Goal: Information Seeking & Learning: Learn about a topic

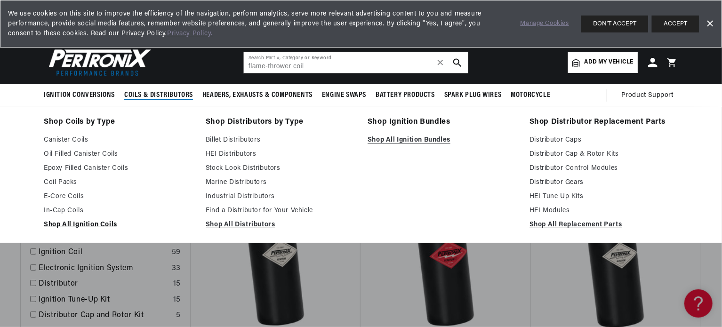
click at [64, 223] on link "Shop All Ignition Coils" at bounding box center [118, 224] width 149 height 11
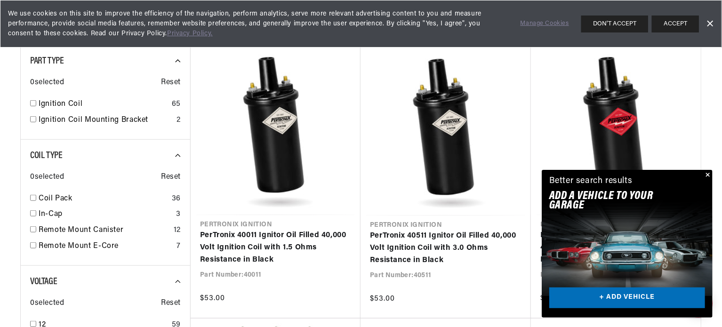
scroll to position [0, 285]
click at [34, 103] on input "checkbox" at bounding box center [33, 103] width 6 height 6
checkbox input "true"
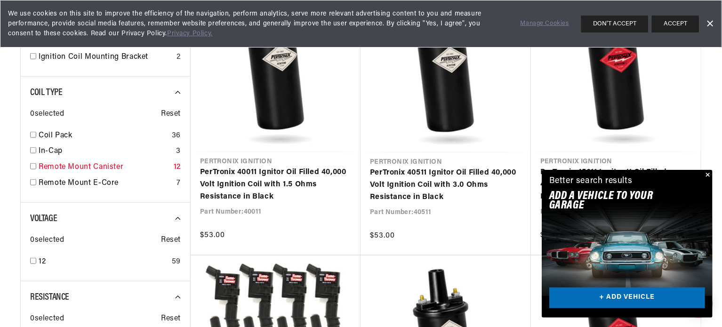
click at [32, 165] on input "checkbox" at bounding box center [33, 166] width 6 height 6
checkbox input "true"
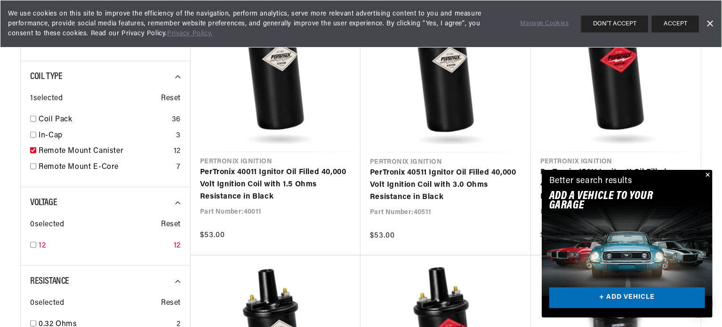
click at [32, 246] on input "checkbox" at bounding box center [33, 245] width 6 height 6
checkbox input "true"
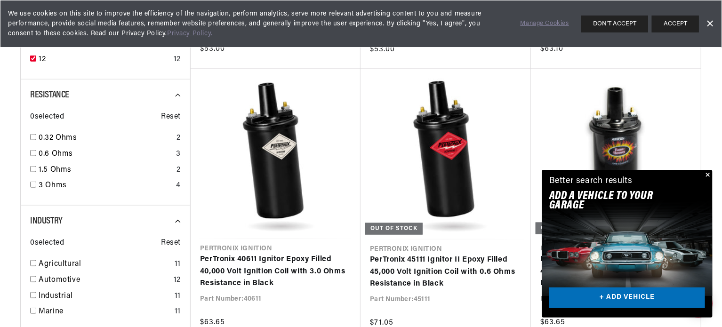
scroll to position [565, 0]
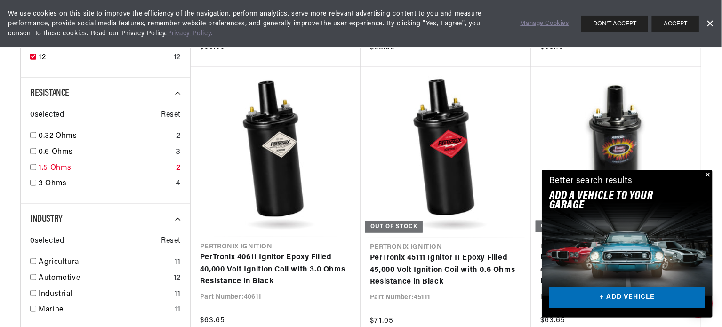
click at [34, 168] on input "checkbox" at bounding box center [33, 167] width 6 height 6
checkbox input "true"
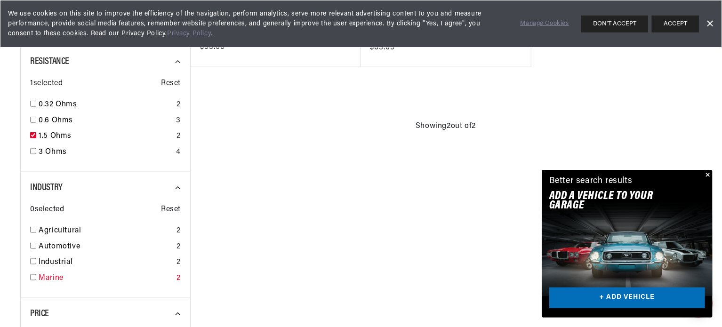
click at [34, 276] on input "checkbox" at bounding box center [33, 277] width 6 height 6
checkbox input "true"
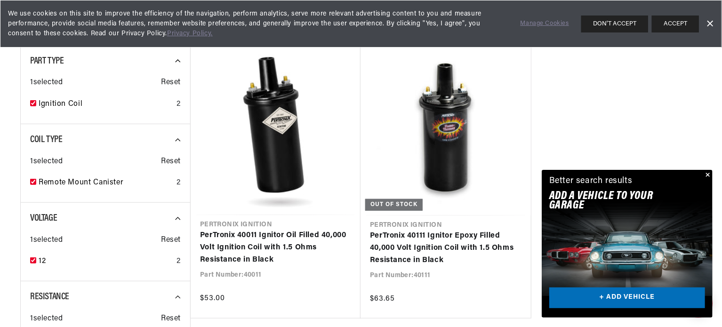
scroll to position [376, 0]
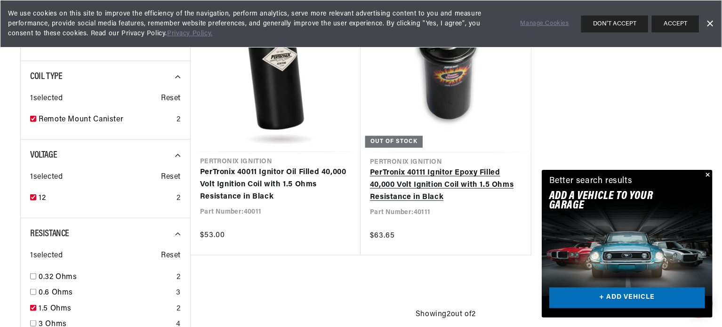
click at [406, 181] on link "PerTronix 40111 Ignitor Epoxy Filled 40,000 Volt Ignition Coil with 1.5 Ohms Re…" at bounding box center [446, 185] width 152 height 36
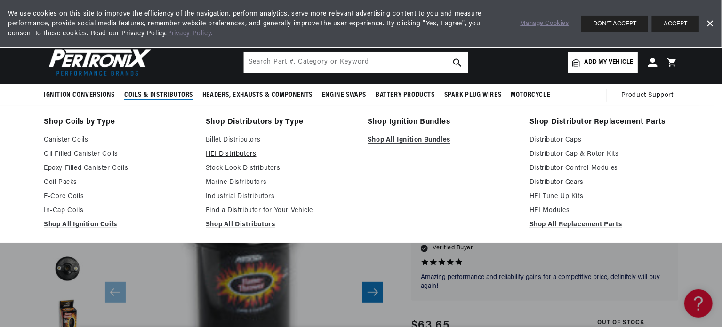
scroll to position [0, 122]
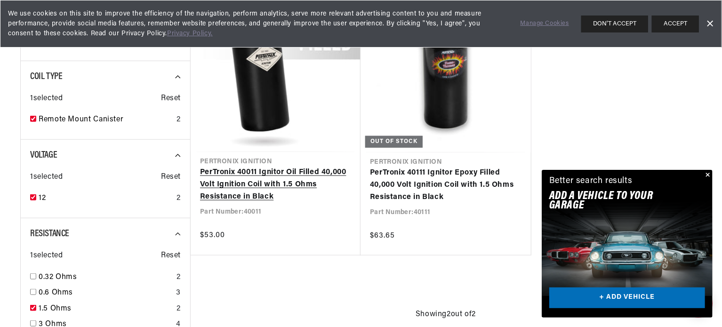
scroll to position [0, 285]
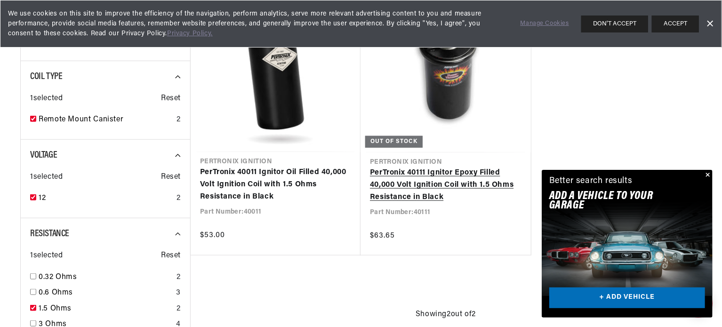
click at [431, 178] on link "PerTronix 40111 Ignitor Epoxy Filled 40,000 Volt Ignition Coil with 1.5 Ohms Re…" at bounding box center [446, 185] width 152 height 36
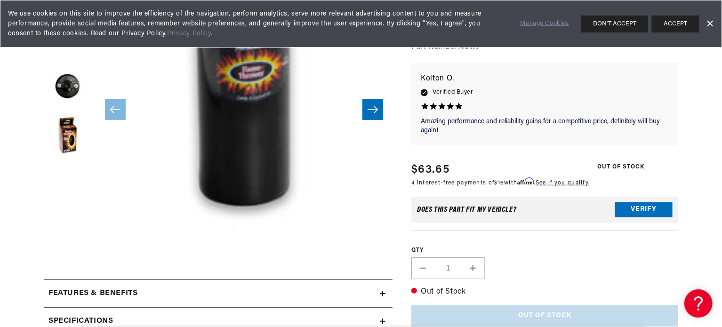
scroll to position [376, 0]
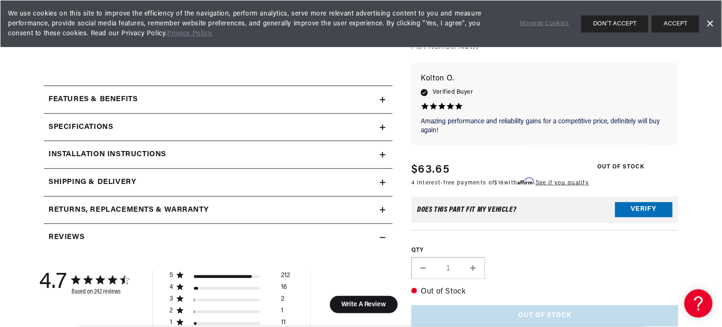
click at [383, 152] on icon at bounding box center [383, 155] width 6 height 6
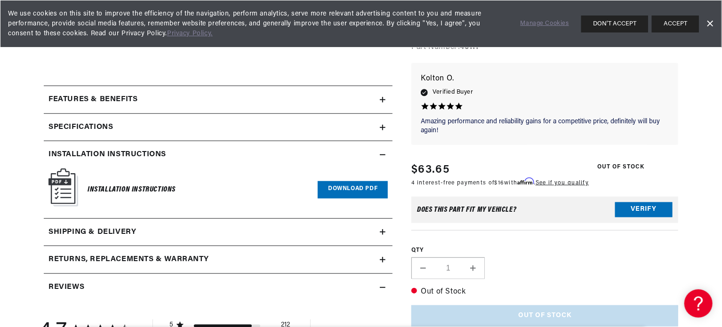
scroll to position [0, 285]
click at [339, 184] on link "Download PDF" at bounding box center [353, 189] width 70 height 17
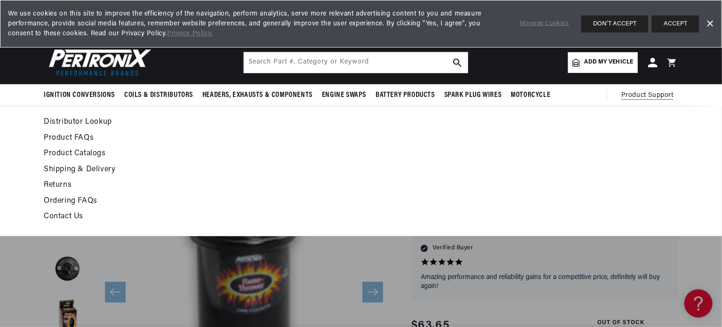
click at [66, 136] on link "Product FAQs" at bounding box center [275, 138] width 463 height 13
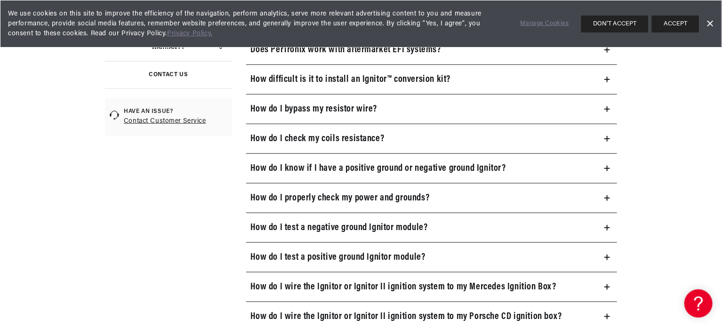
scroll to position [0, 285]
click at [347, 134] on h3 "How do I check my coils resistance?" at bounding box center [318, 138] width 134 height 15
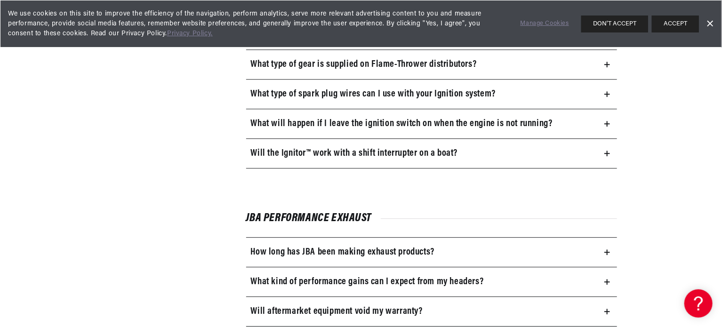
scroll to position [0, 0]
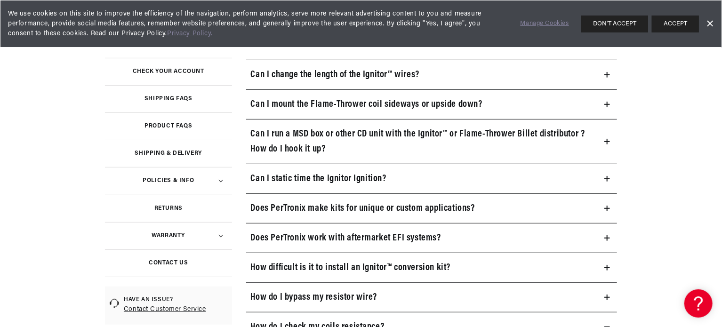
click at [168, 259] on link "Contact Us" at bounding box center [168, 262] width 127 height 27
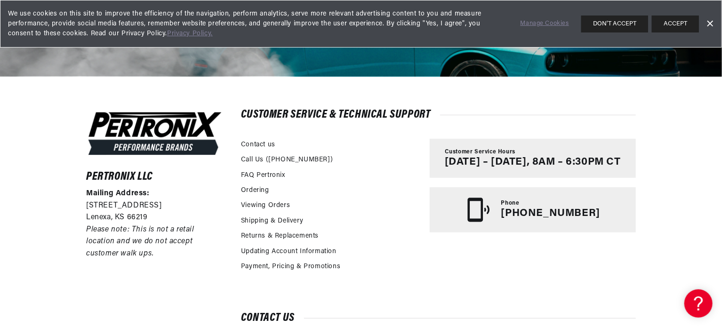
scroll to position [0, 285]
